Goal: Task Accomplishment & Management: Manage account settings

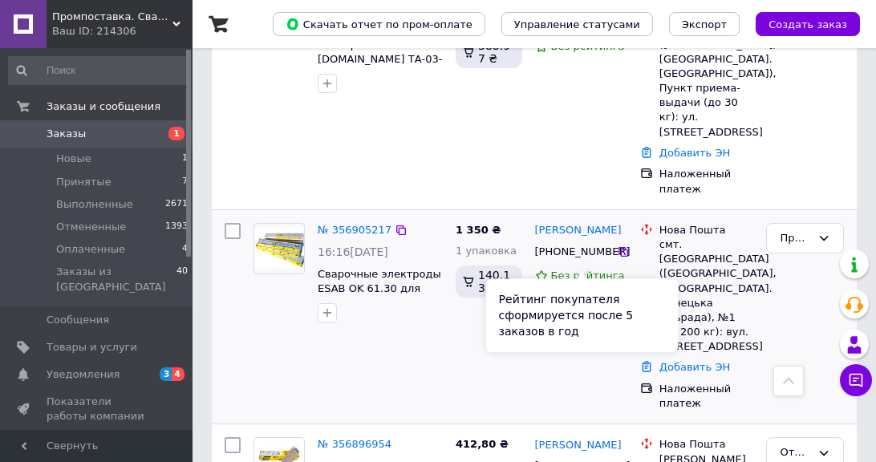
scroll to position [385, 0]
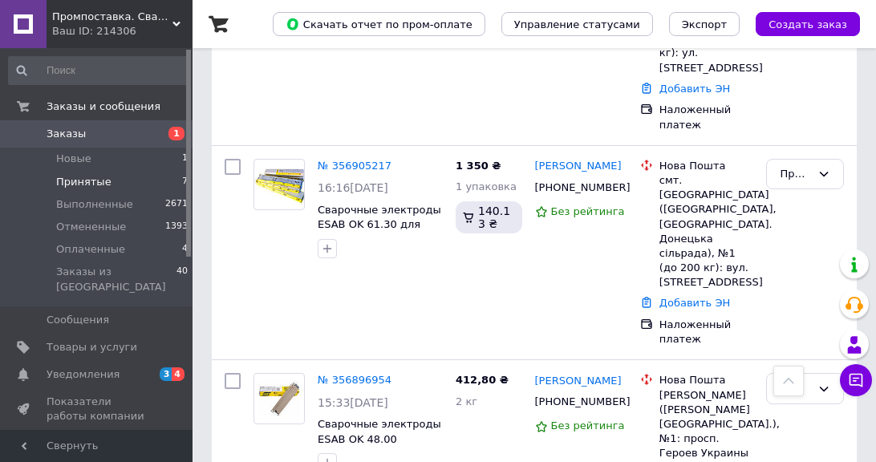
click at [99, 181] on span "Принятые" at bounding box center [83, 182] width 55 height 14
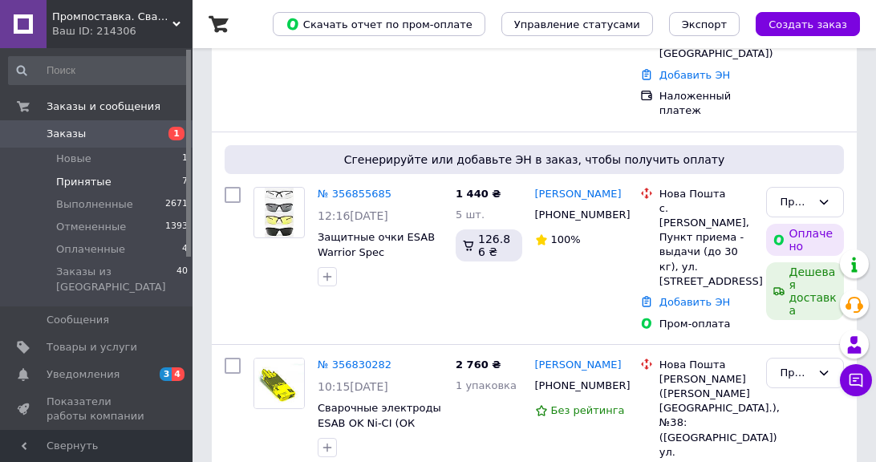
scroll to position [706, 0]
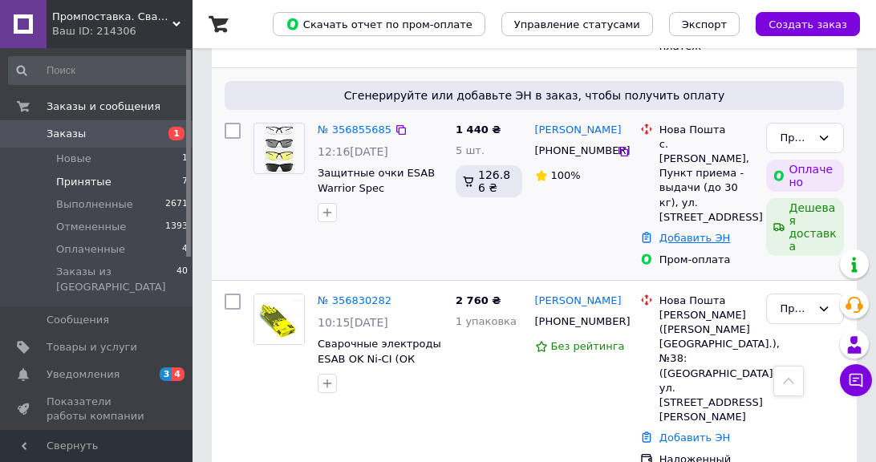
click at [696, 232] on link "Добавить ЭН" at bounding box center [694, 238] width 71 height 12
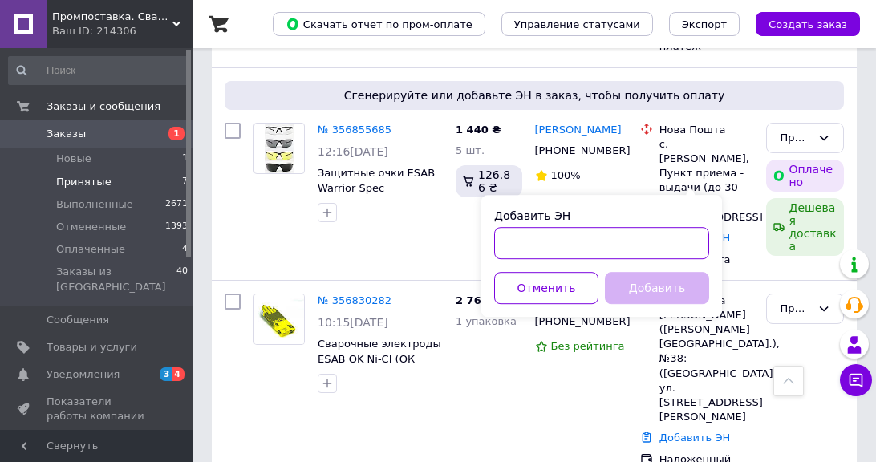
click at [574, 244] on input "Добавить ЭН" at bounding box center [601, 243] width 215 height 32
paste input "59001432896721"
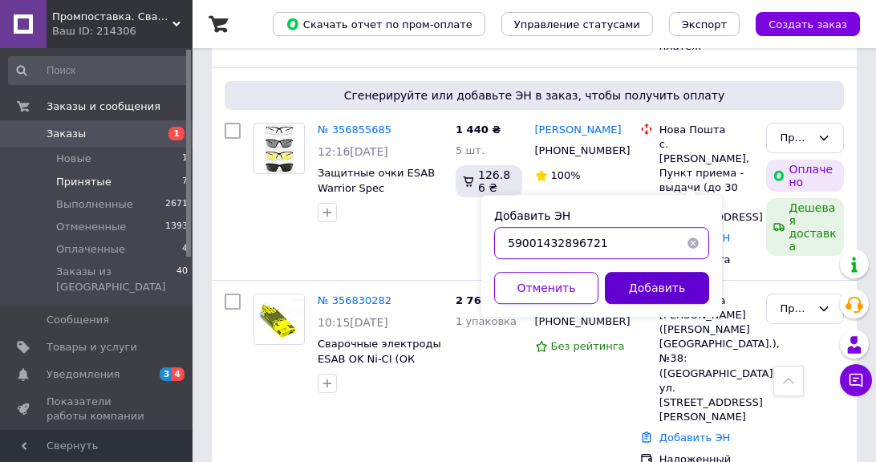
type input "59001432896721"
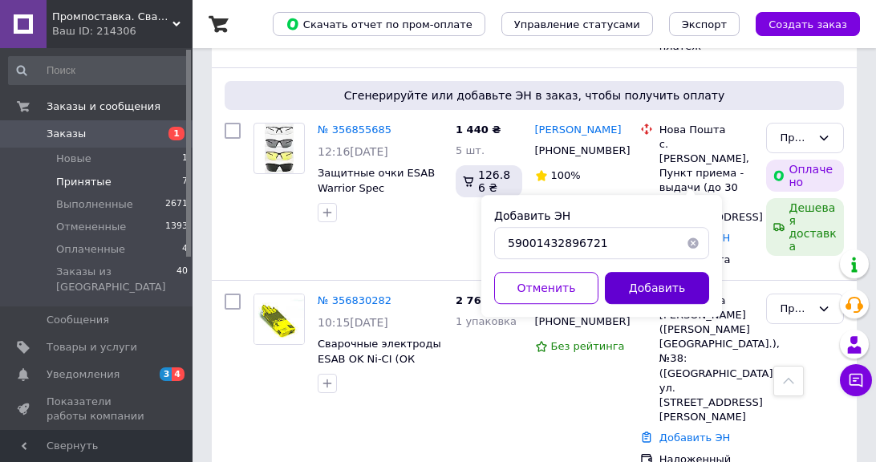
click at [669, 293] on button "Добавить" at bounding box center [657, 288] width 104 height 32
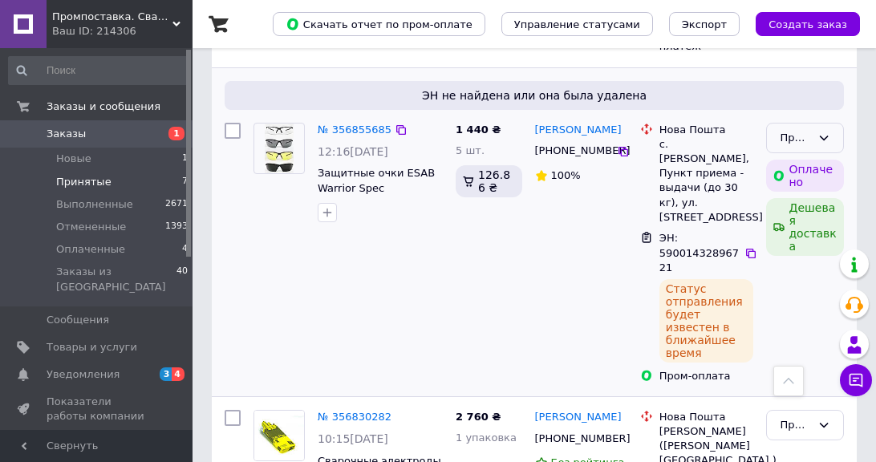
click at [827, 132] on icon at bounding box center [823, 138] width 13 height 13
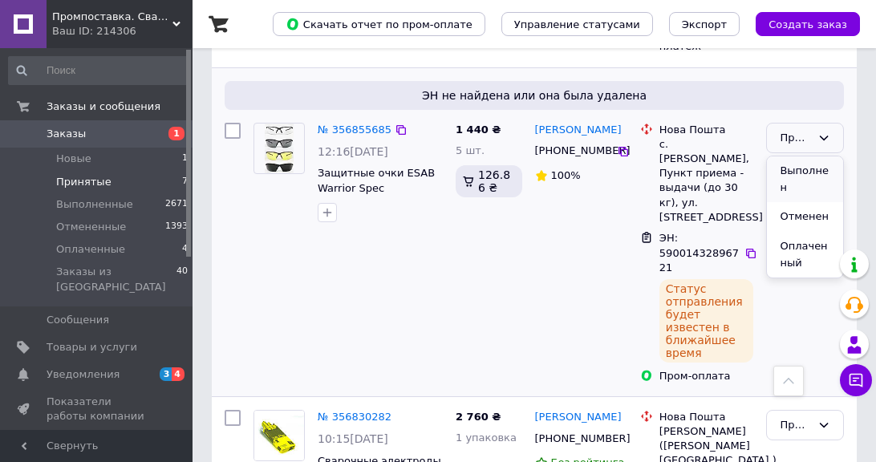
click at [806, 156] on li "Выполнен" at bounding box center [805, 179] width 76 height 46
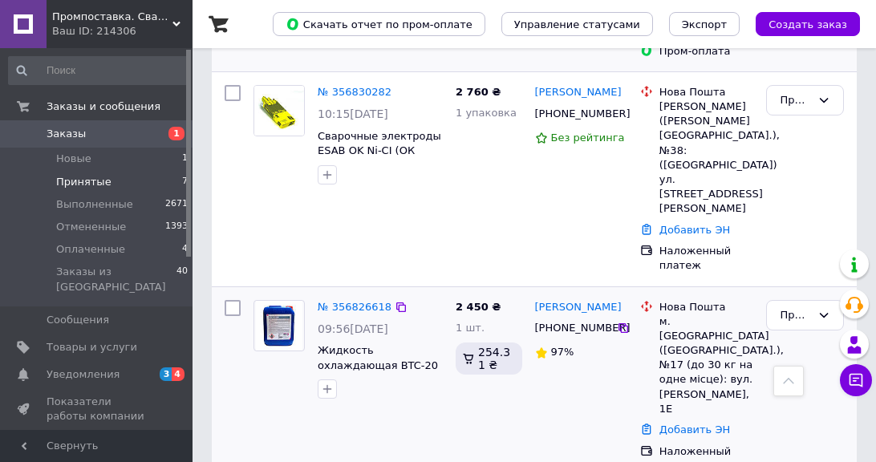
scroll to position [902, 0]
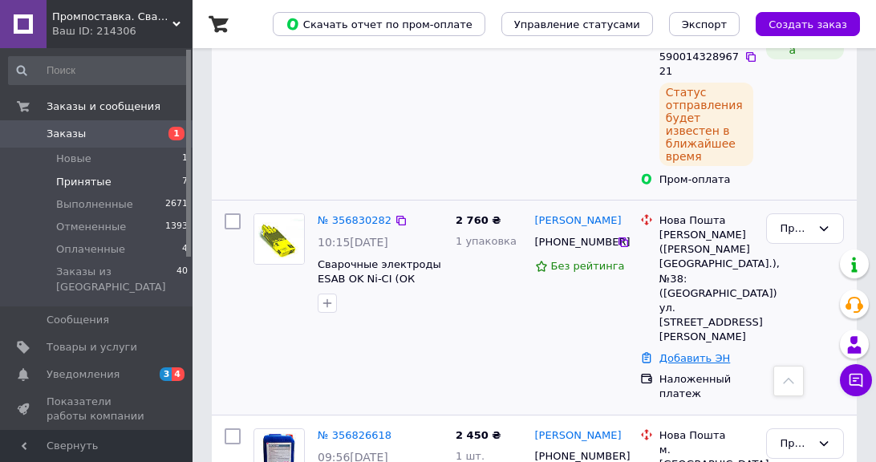
click at [686, 352] on link "Добавить ЭН" at bounding box center [694, 358] width 71 height 12
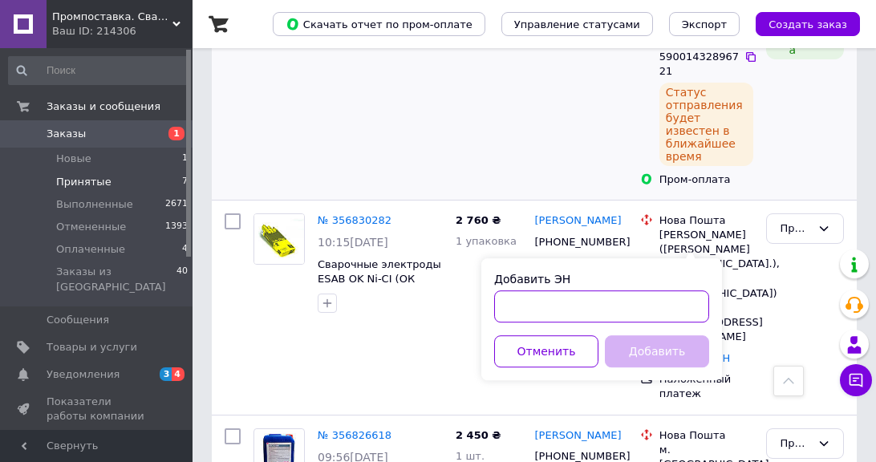
click at [532, 311] on input "Добавить ЭН" at bounding box center [601, 306] width 215 height 32
paste input "59001432892979"
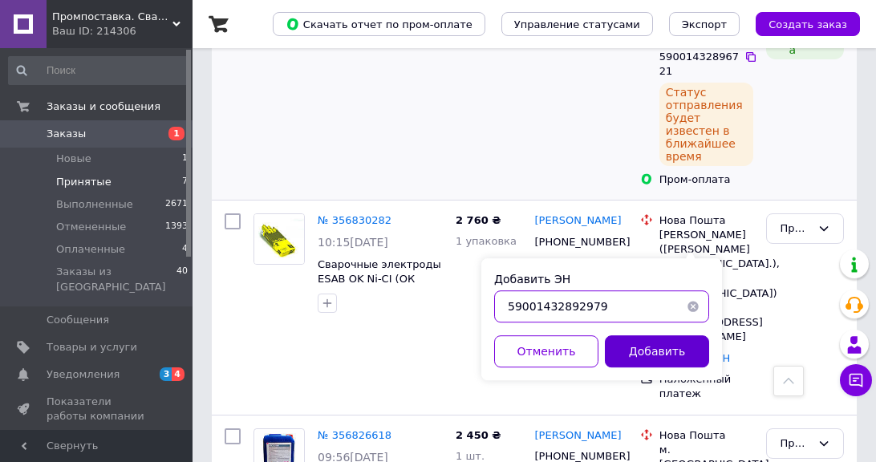
type input "59001432892979"
click at [648, 346] on button "Добавить" at bounding box center [657, 351] width 104 height 32
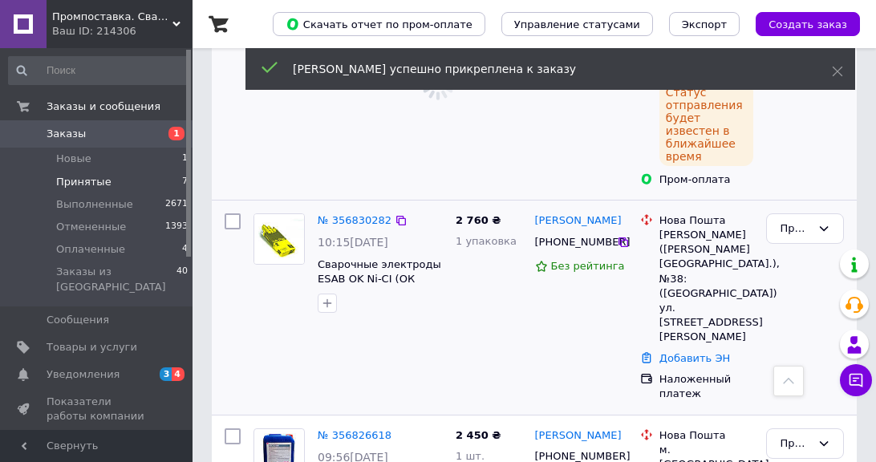
scroll to position [630, 0]
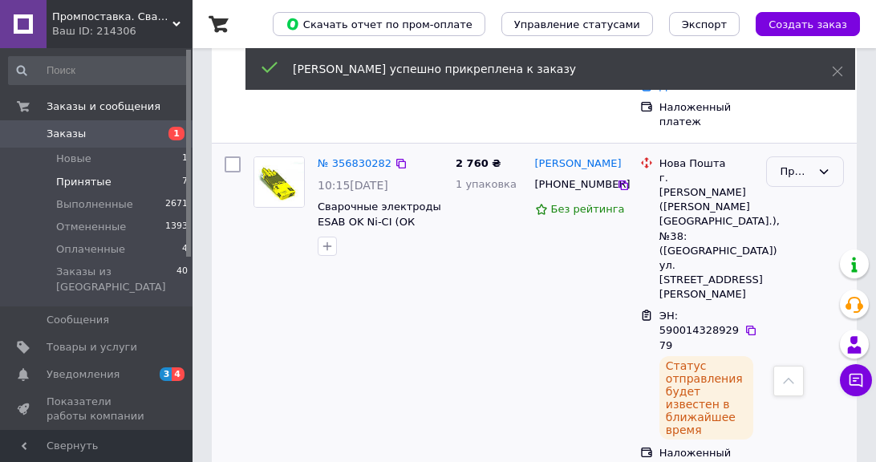
click at [824, 169] on icon at bounding box center [823, 171] width 9 height 5
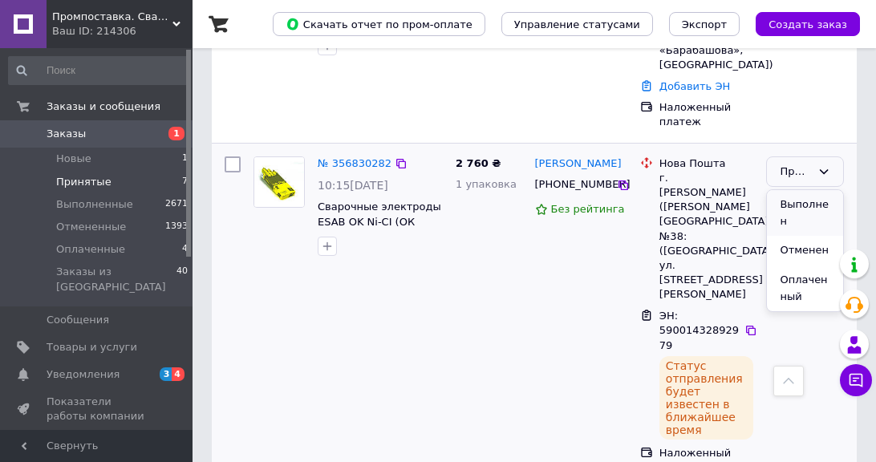
click at [805, 190] on li "Выполнен" at bounding box center [805, 213] width 76 height 46
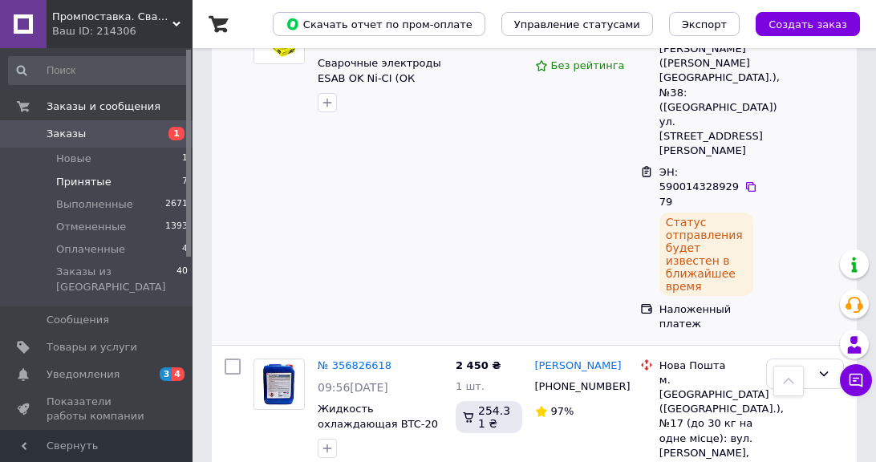
scroll to position [966, 0]
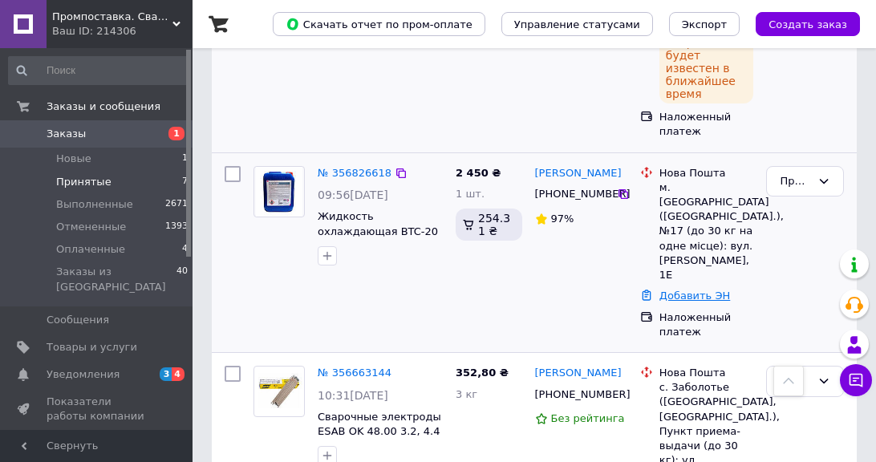
click at [683, 289] on link "Добавить ЭН" at bounding box center [694, 295] width 71 height 12
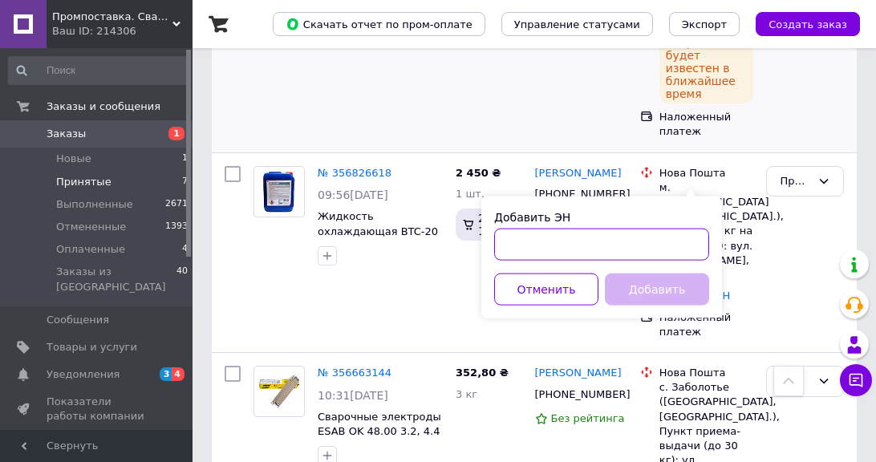
click at [557, 241] on input "Добавить ЭН" at bounding box center [601, 245] width 215 height 32
paste input "59001432895391"
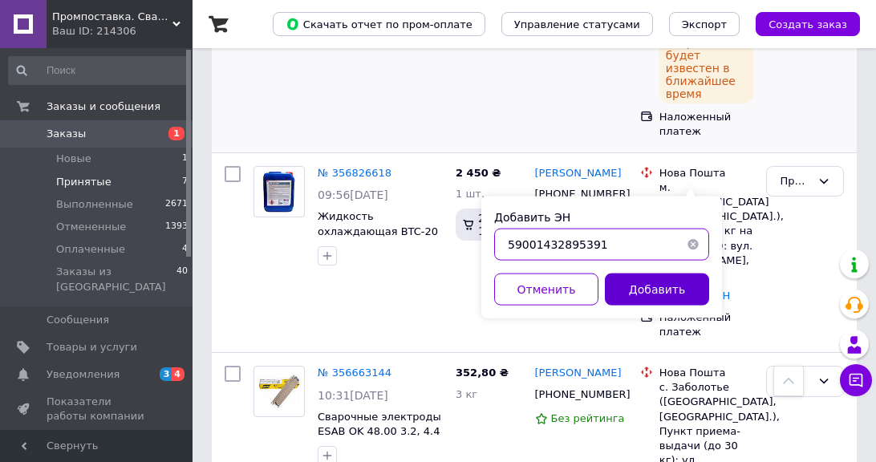
type input "59001432895391"
click at [664, 297] on button "Добавить" at bounding box center [657, 289] width 104 height 32
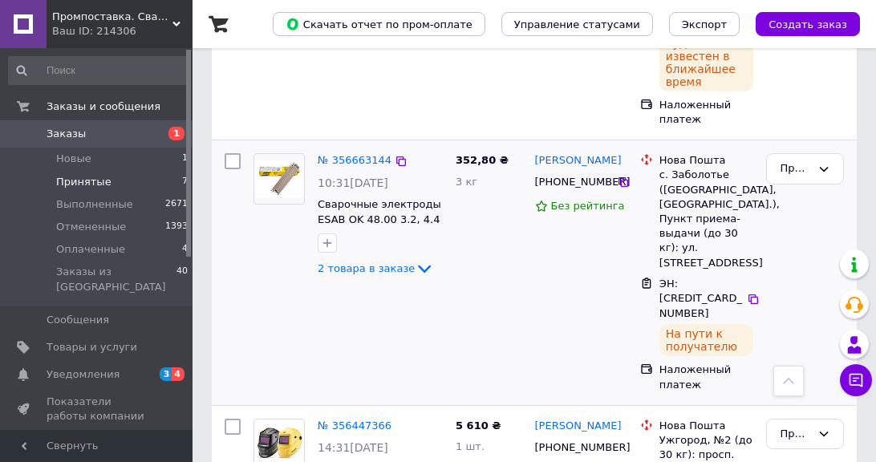
scroll to position [1016, 0]
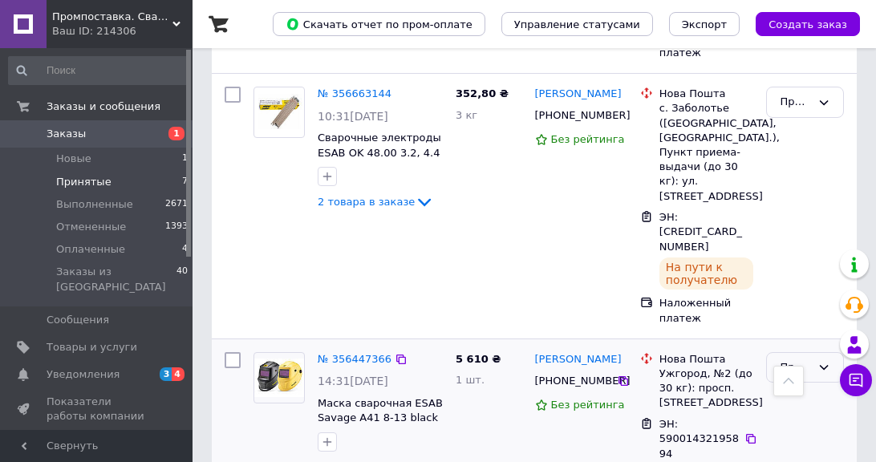
click at [822, 361] on icon at bounding box center [823, 367] width 13 height 13
click at [799, 386] on li "Выполнен" at bounding box center [805, 409] width 76 height 46
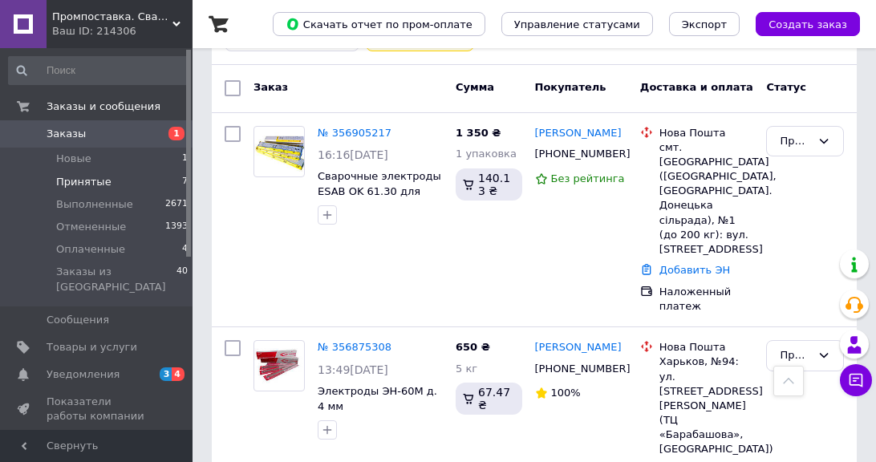
scroll to position [54, 0]
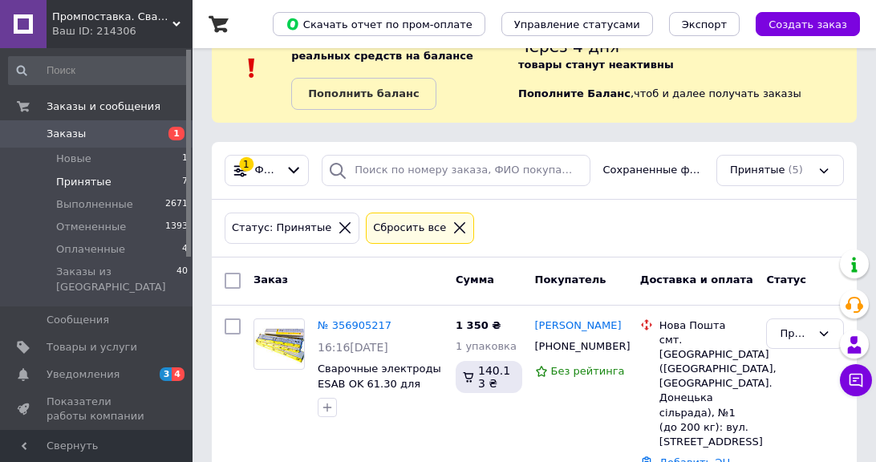
click at [338, 227] on icon at bounding box center [345, 228] width 14 height 14
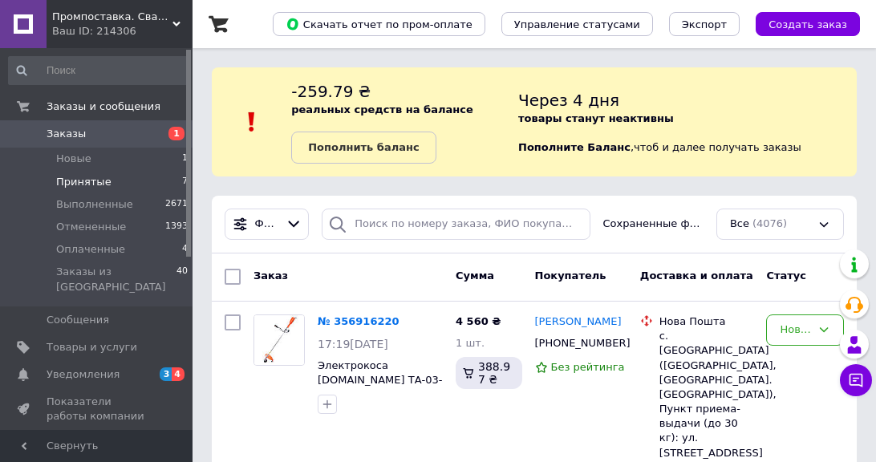
click at [105, 184] on li "Принятые 7" at bounding box center [98, 182] width 197 height 22
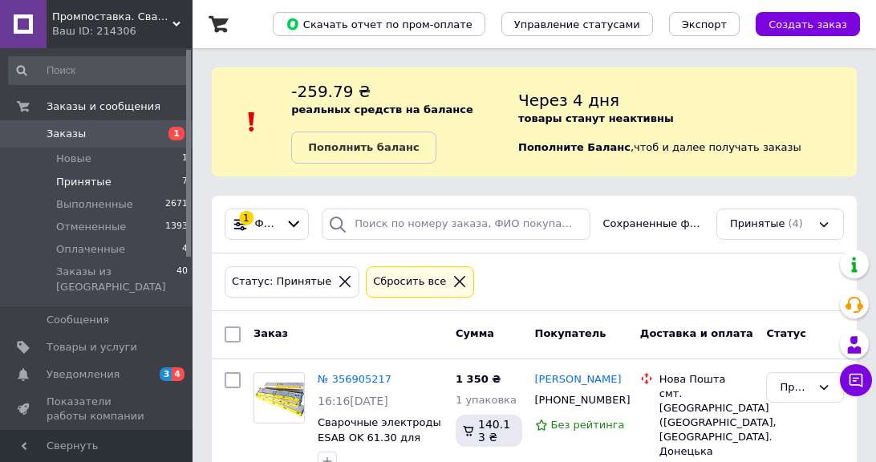
scroll to position [192, 0]
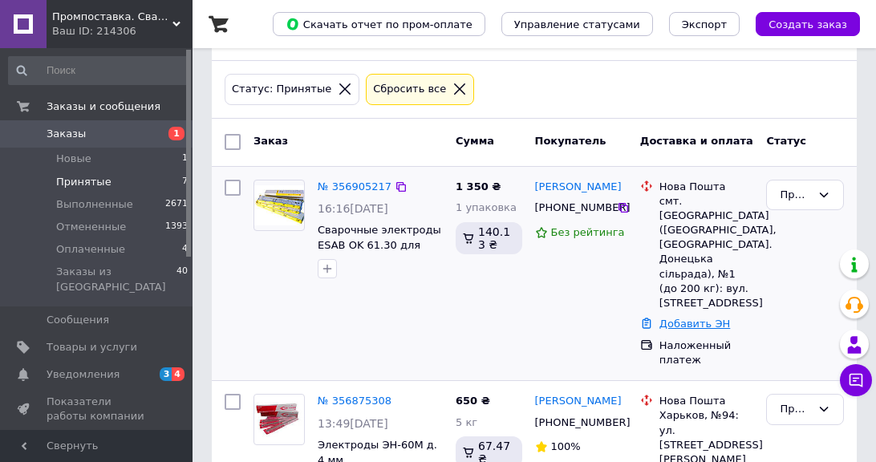
click at [674, 318] on link "Добавить ЭН" at bounding box center [694, 324] width 71 height 12
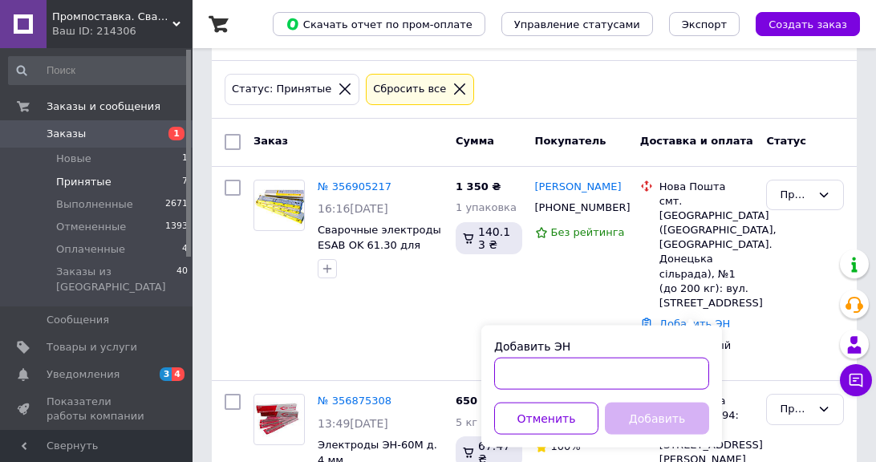
click at [543, 375] on input "Добавить ЭН" at bounding box center [601, 374] width 215 height 32
paste input "59001432960418"
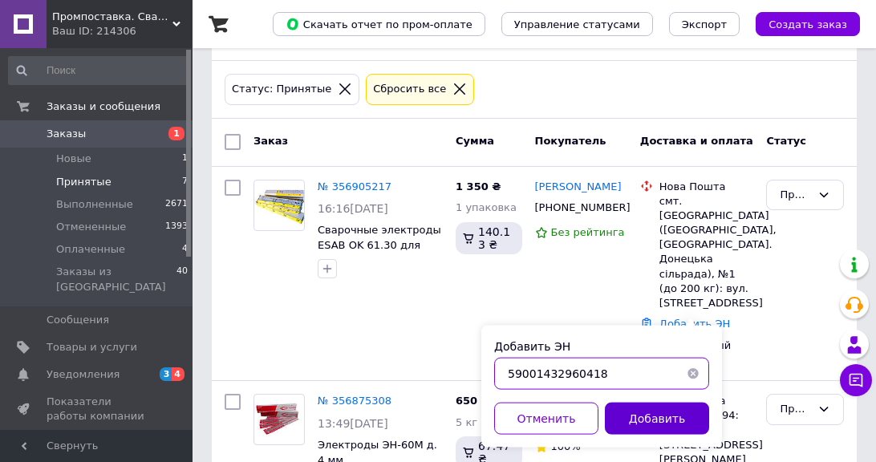
type input "59001432960418"
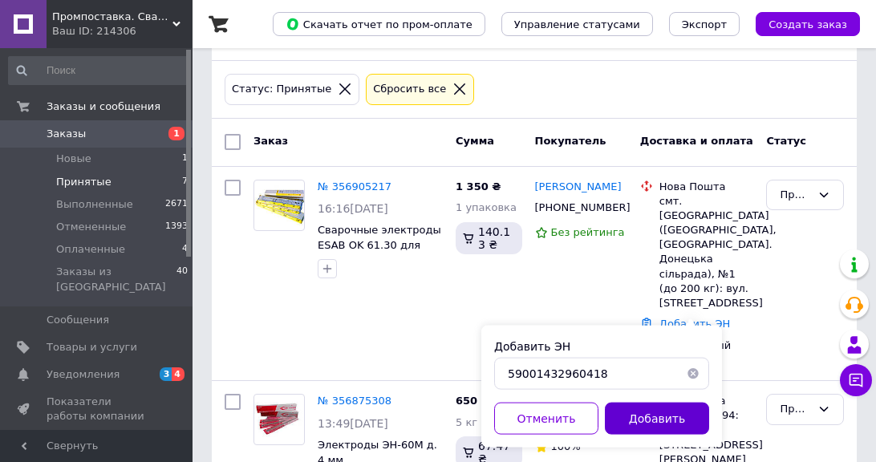
click at [641, 426] on button "Добавить" at bounding box center [657, 419] width 104 height 32
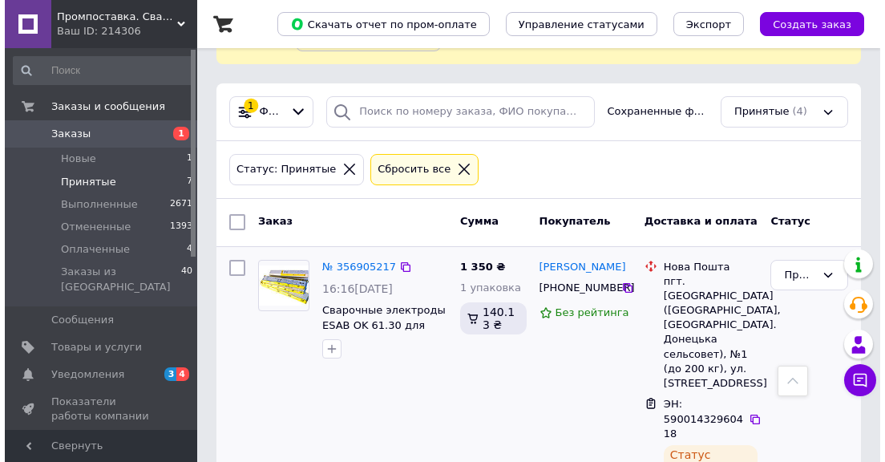
scroll to position [0, 0]
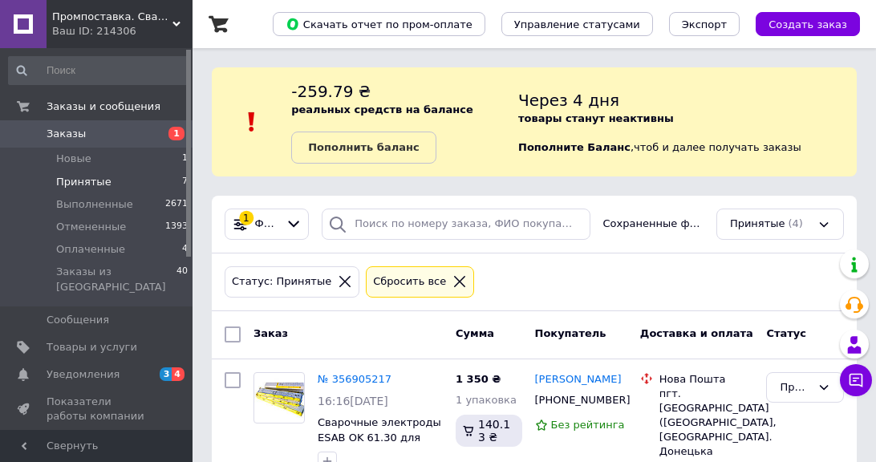
click at [61, 141] on span "Заказы" at bounding box center [66, 134] width 39 height 14
